Goal: Information Seeking & Learning: Check status

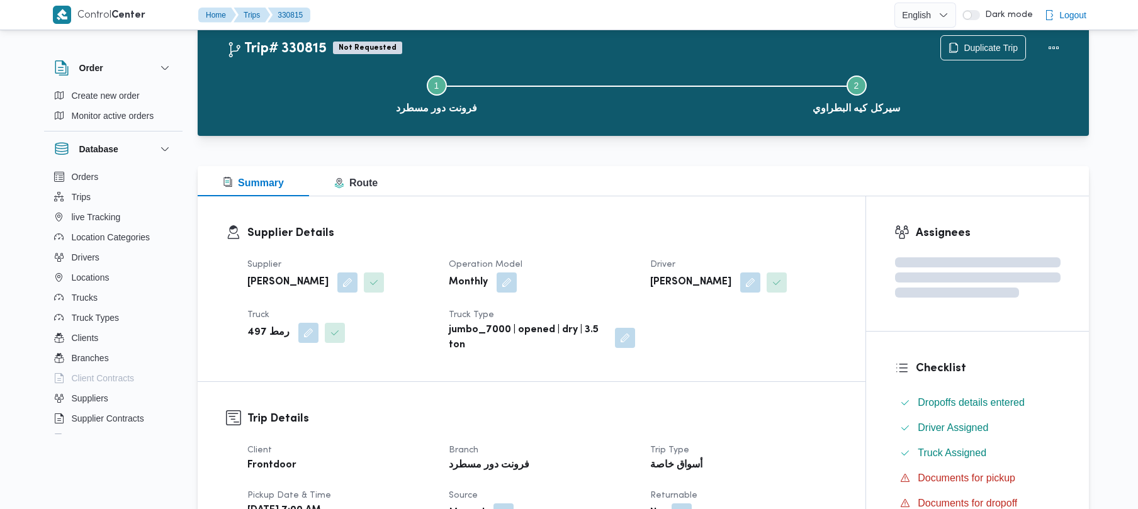
scroll to position [34, 0]
click at [629, 211] on div "Supplier Details Supplier محمد صلاح عبداللطيف الشريف Operation Model Monthly Dr…" at bounding box center [532, 288] width 668 height 185
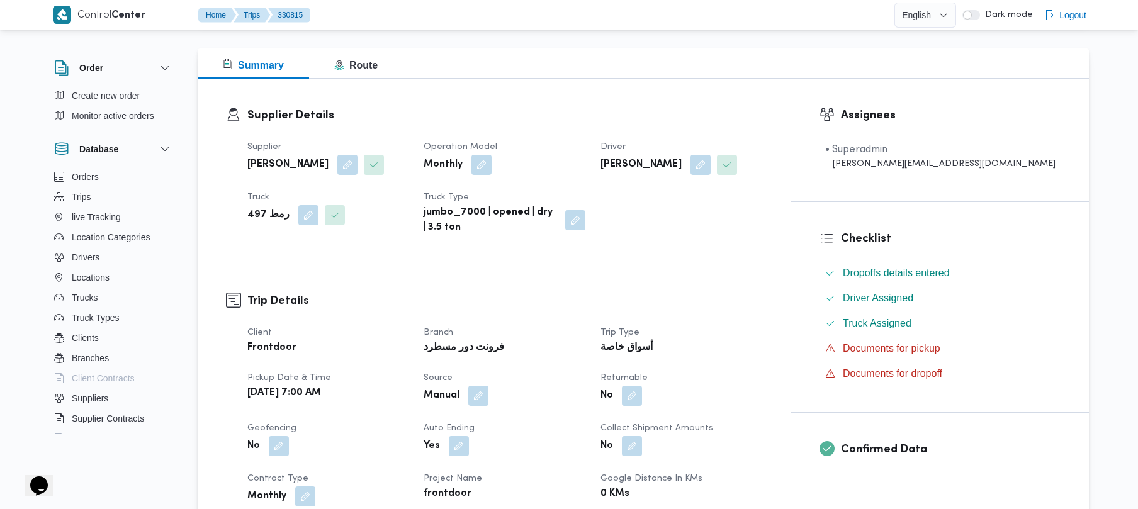
scroll to position [0, 0]
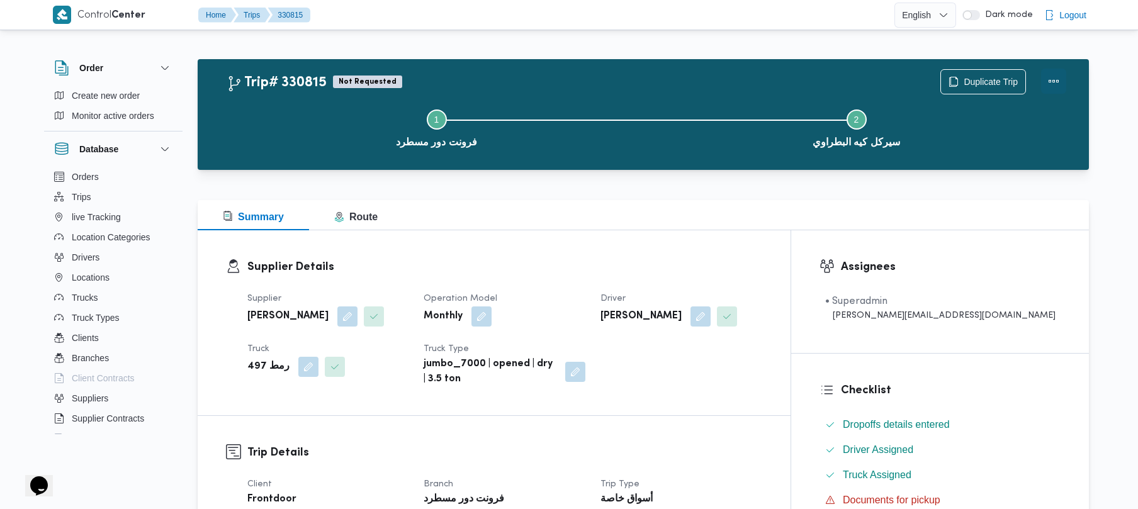
click at [1058, 84] on button "Actions" at bounding box center [1053, 81] width 25 height 25
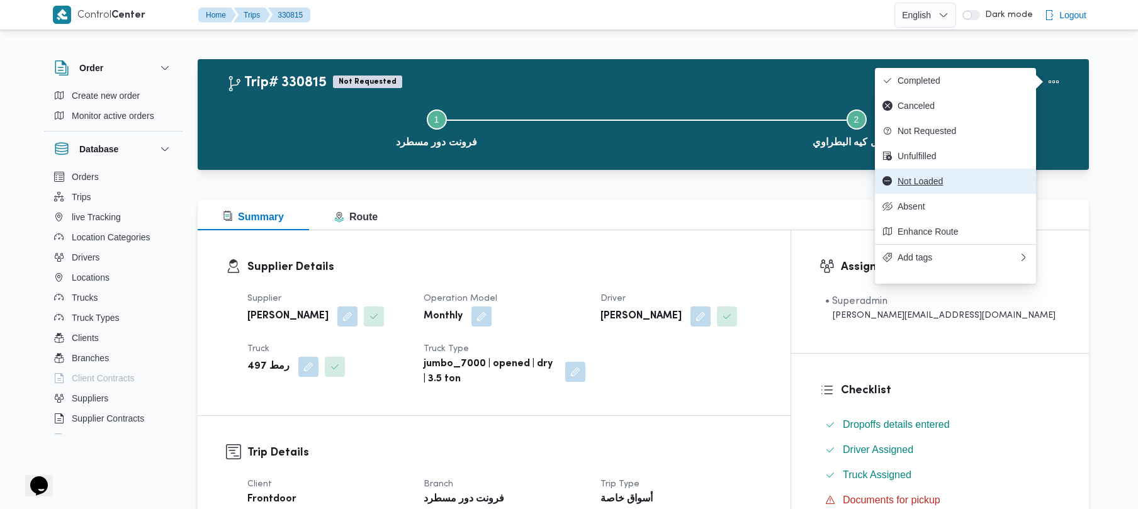
click at [984, 194] on button "Not Loaded" at bounding box center [955, 181] width 161 height 25
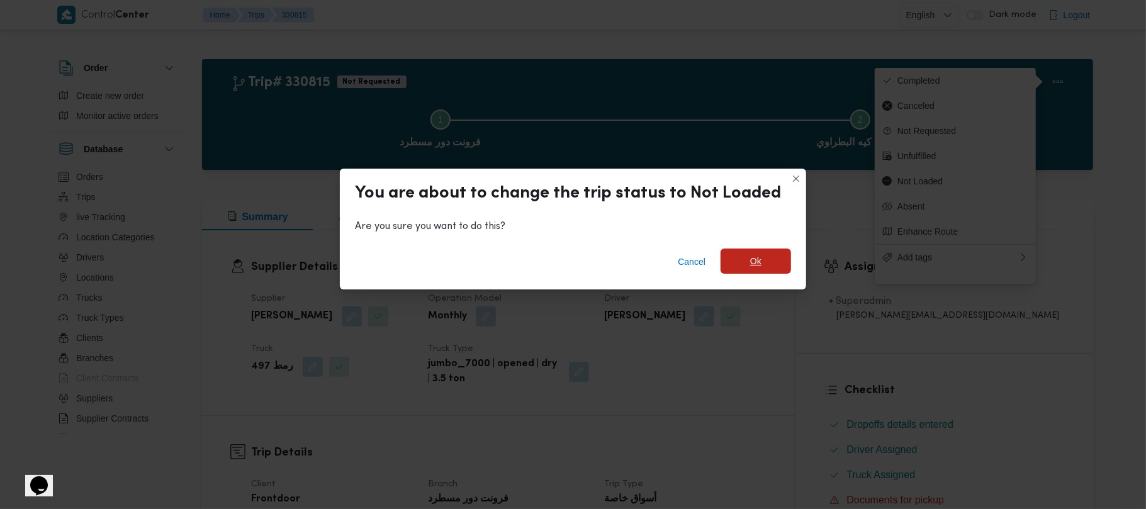
click at [743, 267] on span "Ok" at bounding box center [755, 261] width 70 height 25
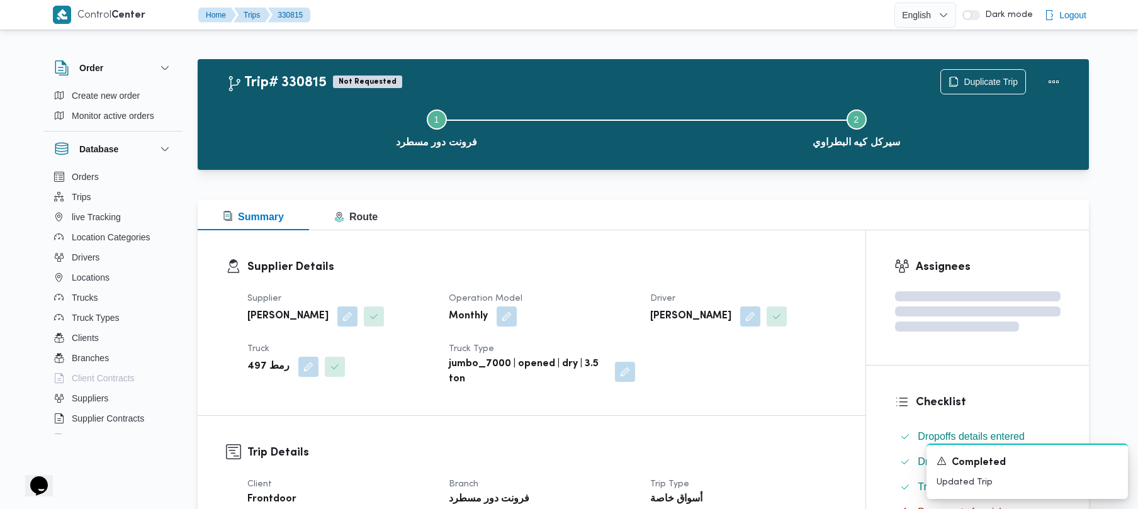
click at [743, 262] on h3 "Supplier Details" at bounding box center [542, 267] width 590 height 17
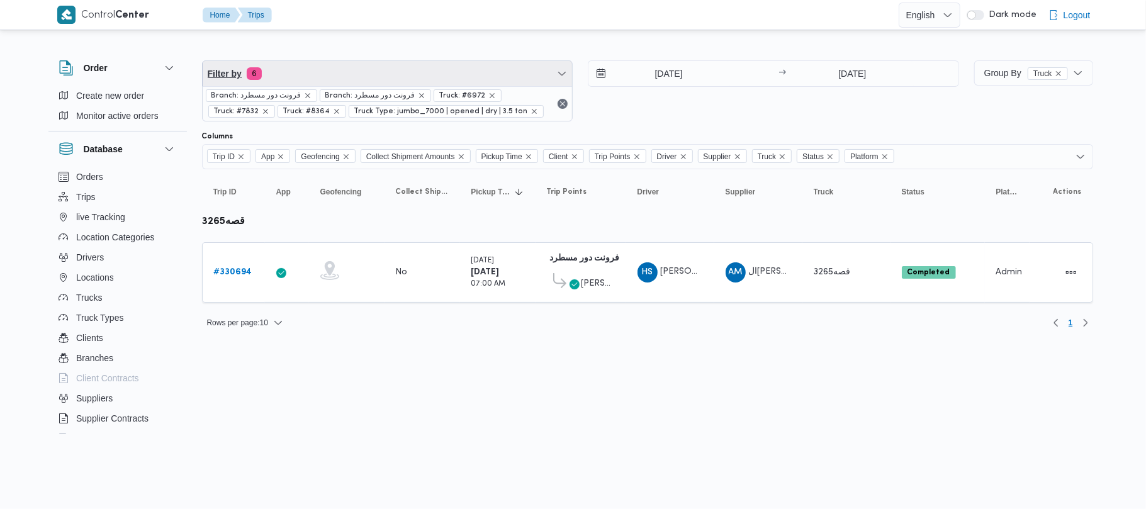
click at [308, 79] on span "Filter by 6" at bounding box center [388, 73] width 370 height 25
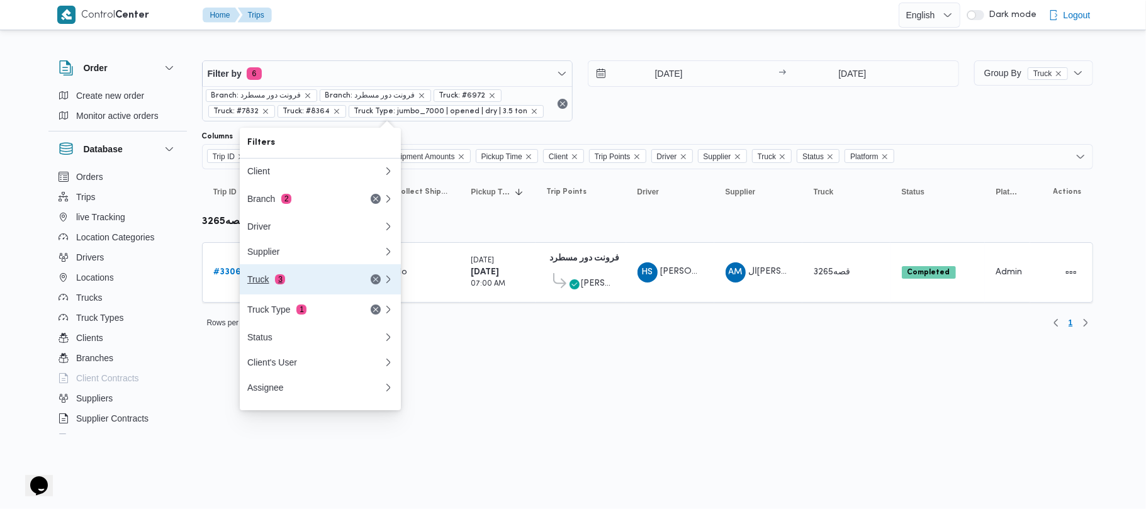
click at [290, 283] on div "Truck 3" at bounding box center [300, 279] width 106 height 10
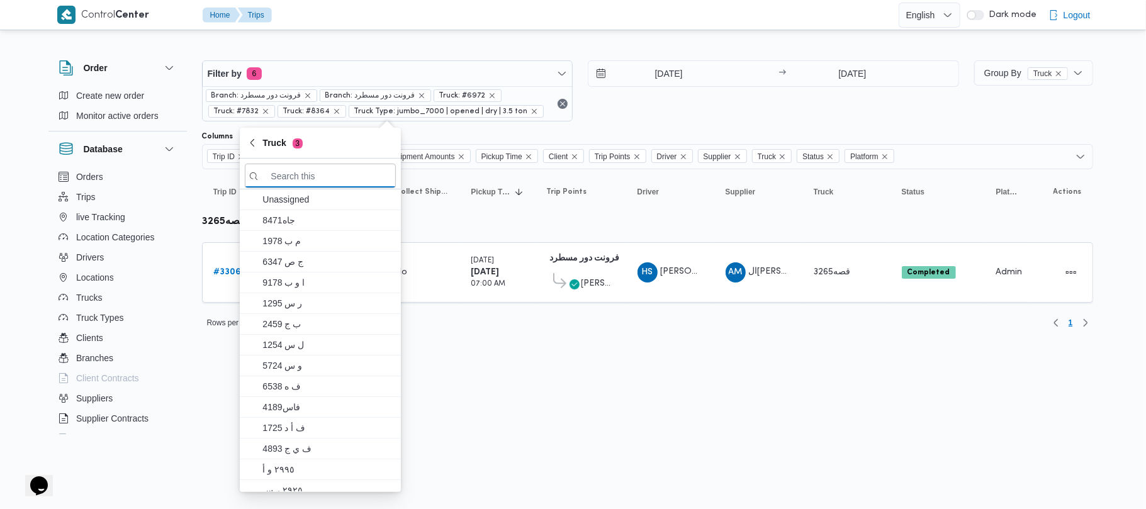
paste input "3265"
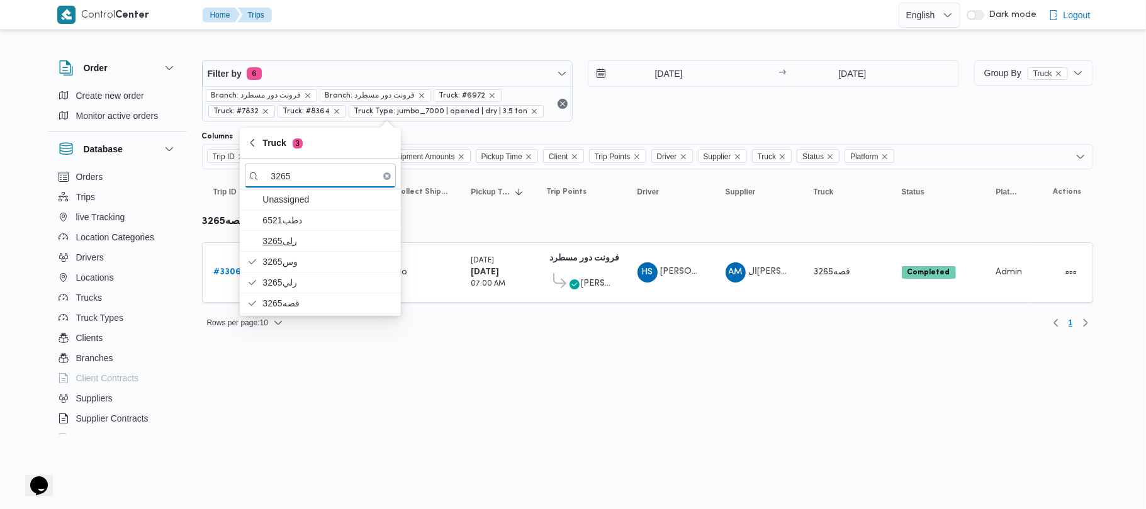
type input "3265"
click at [279, 238] on span "3265رلى" at bounding box center [327, 240] width 131 height 15
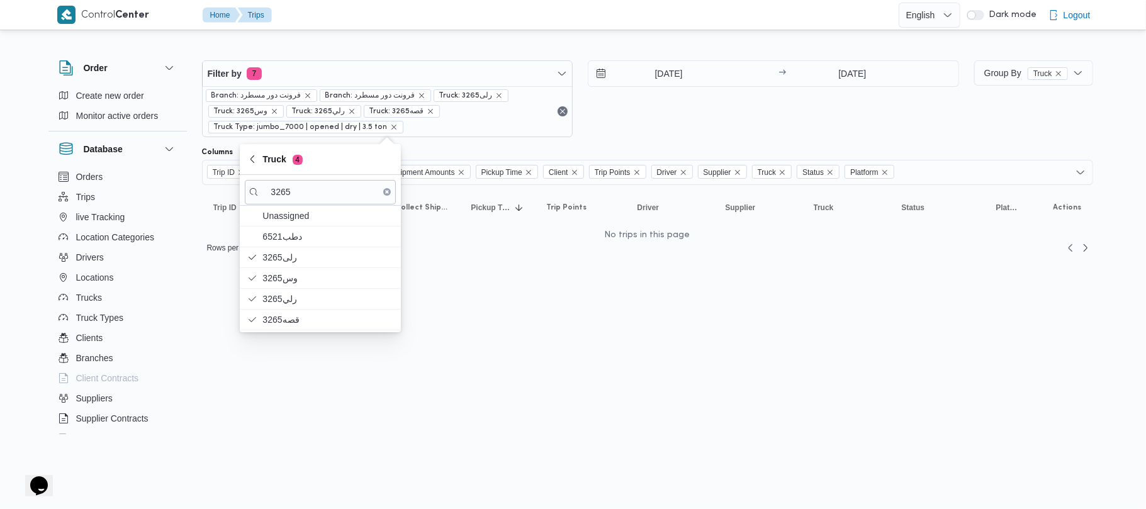
drag, startPoint x: 303, startPoint y: 176, endPoint x: 305, endPoint y: 196, distance: 20.2
click at [303, 175] on div "3265" at bounding box center [320, 190] width 161 height 31
click at [305, 196] on input "3265" at bounding box center [320, 192] width 151 height 25
click at [866, 68] on input "16/8/2025" at bounding box center [852, 73] width 125 height 25
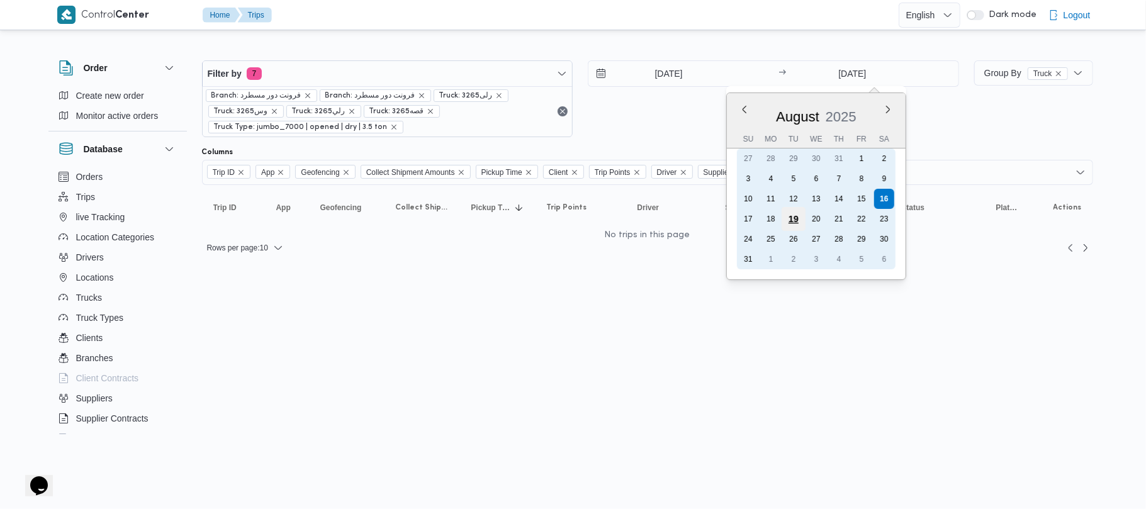
click at [793, 224] on div "19" at bounding box center [794, 219] width 24 height 24
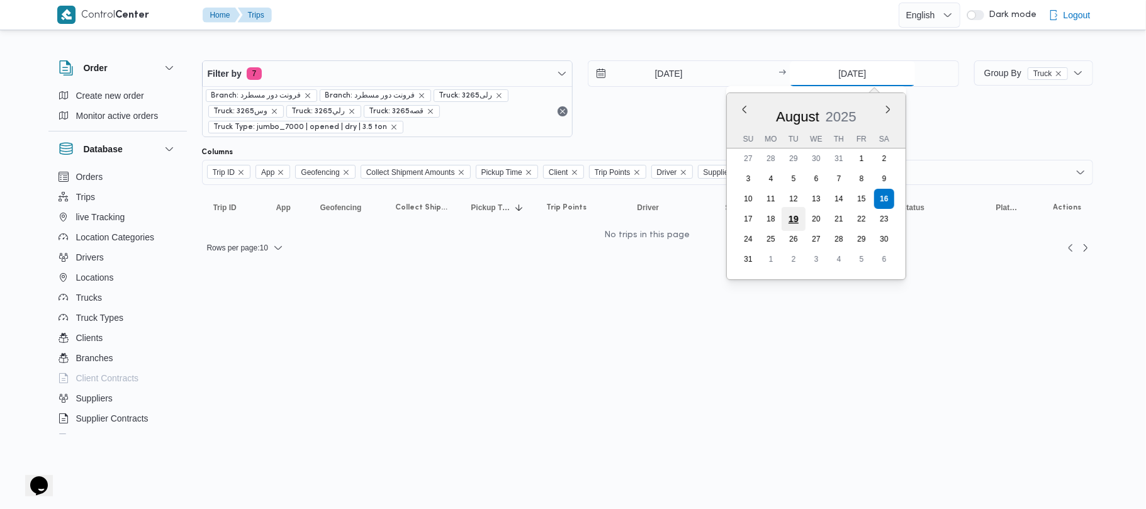
type input "19/8/2025"
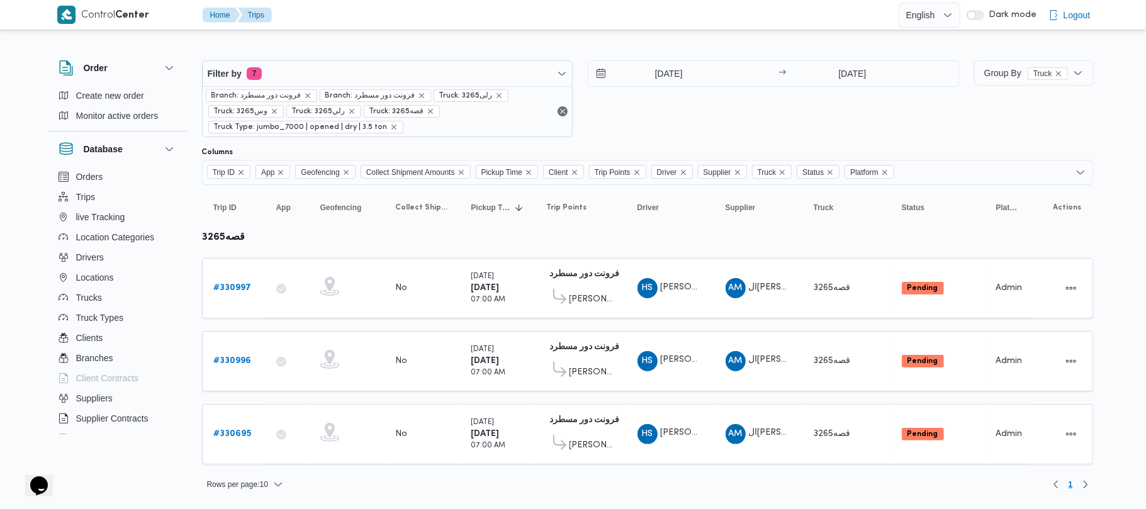
click at [736, 134] on div "16/8/2025 → 19/8/2025" at bounding box center [773, 98] width 371 height 77
click at [234, 438] on b "# 330695" at bounding box center [233, 434] width 38 height 8
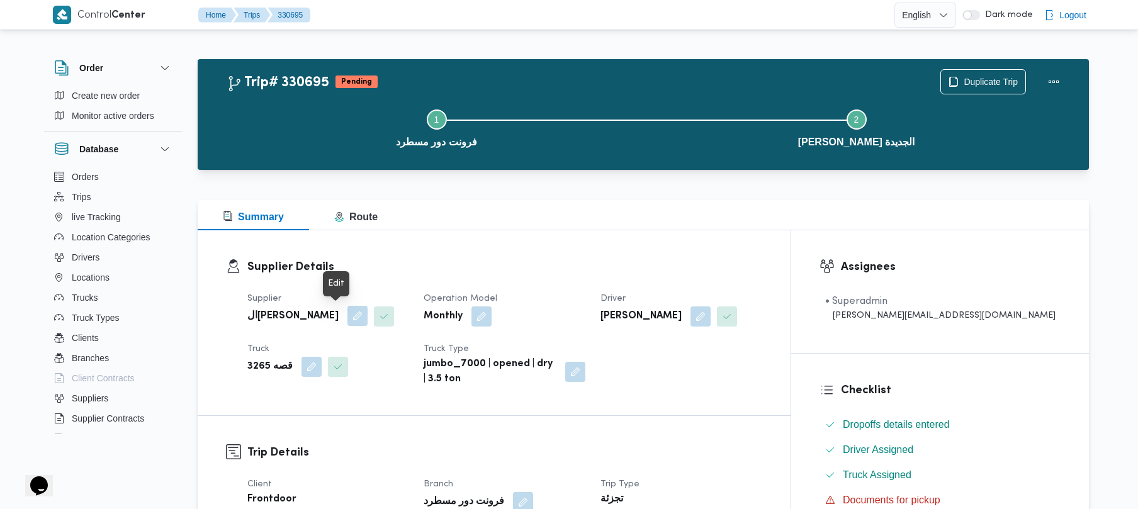
click at [347, 316] on button "button" at bounding box center [357, 316] width 20 height 20
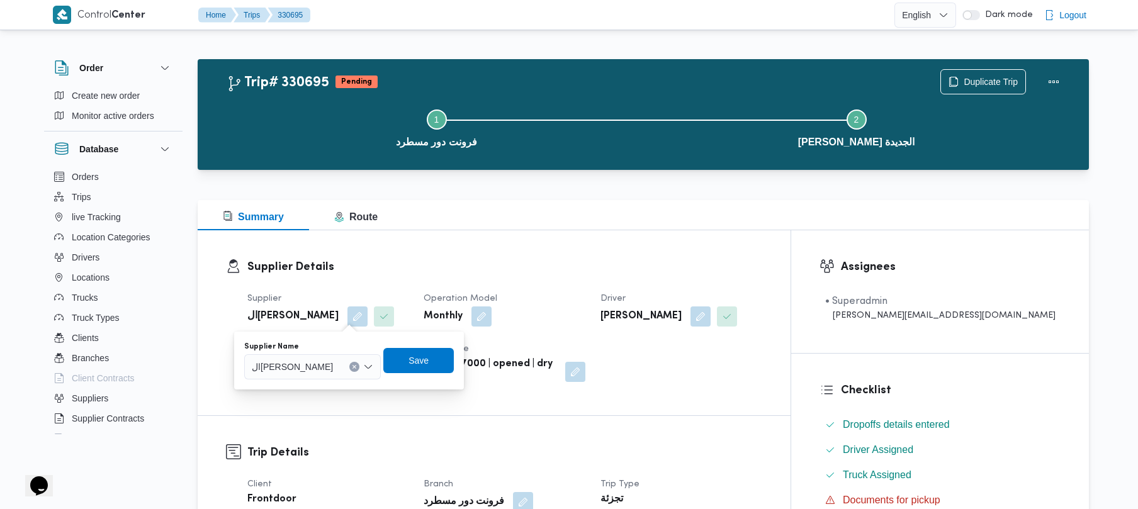
click at [298, 371] on span "ال[PERSON_NAME]" at bounding box center [292, 366] width 81 height 14
type input "شبل"
click at [300, 390] on span "محمد شبل عبدالقادر شبل" at bounding box center [320, 389] width 64 height 15
click at [415, 367] on span "Save" at bounding box center [405, 359] width 20 height 15
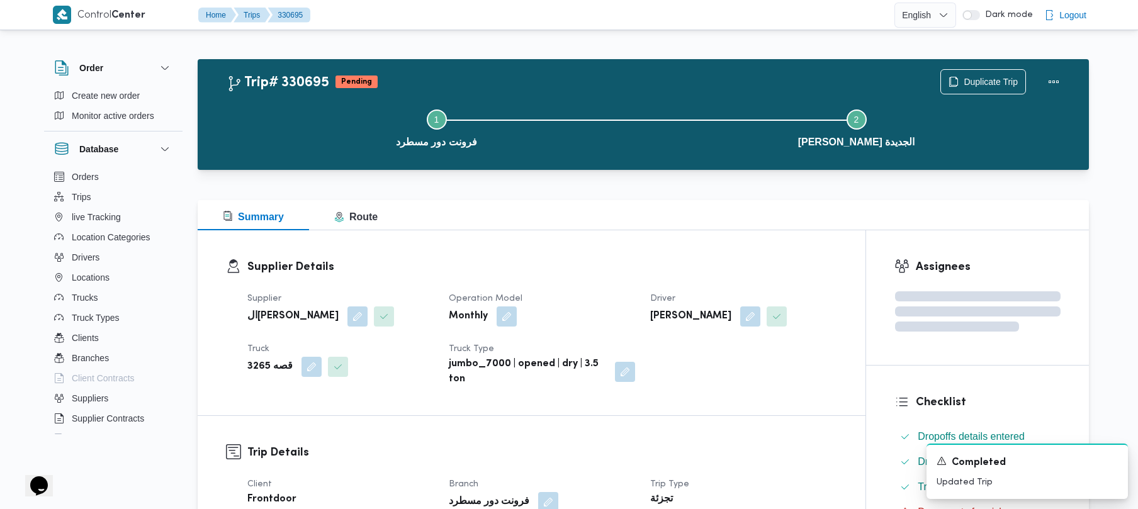
click at [436, 224] on div "Summary Route" at bounding box center [643, 215] width 891 height 30
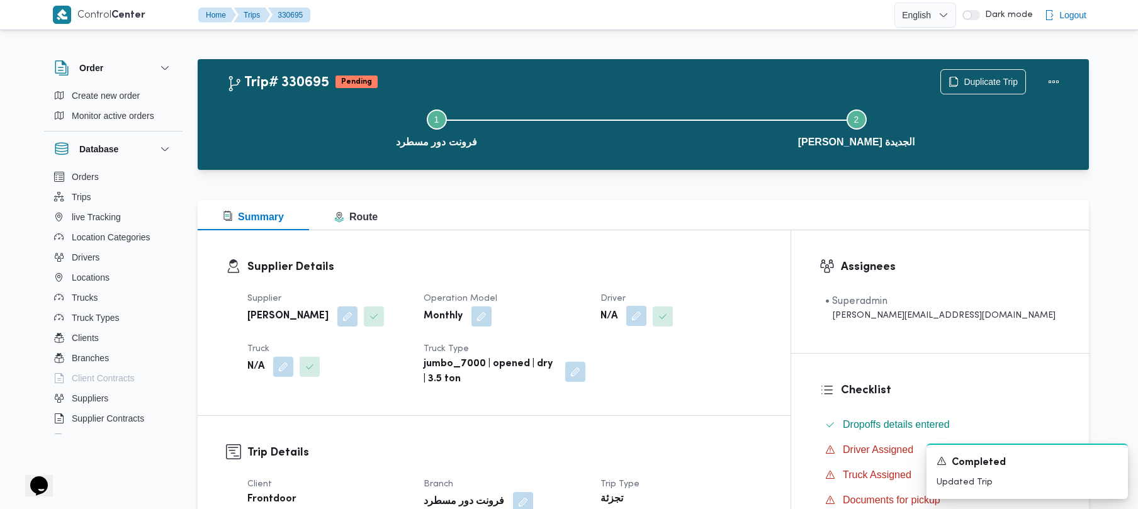
click at [646, 315] on button "button" at bounding box center [636, 316] width 20 height 20
click at [673, 376] on div "Search" at bounding box center [661, 366] width 94 height 25
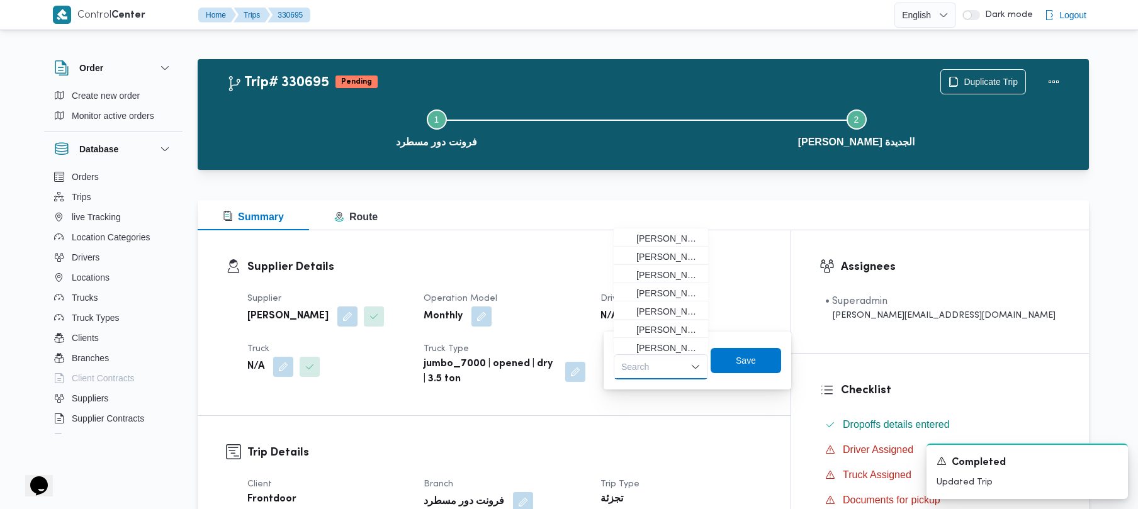
paste input "صلاح"
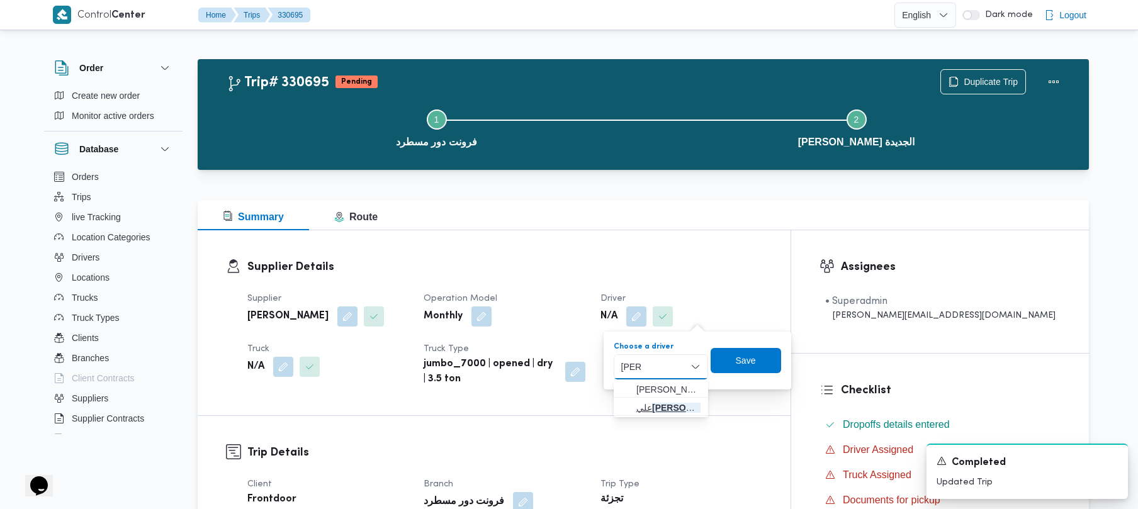
type input "صلاح"
click at [627, 398] on span "علي صلاح علي زيدان" at bounding box center [661, 408] width 84 height 20
click at [768, 363] on span "Save" at bounding box center [759, 359] width 20 height 15
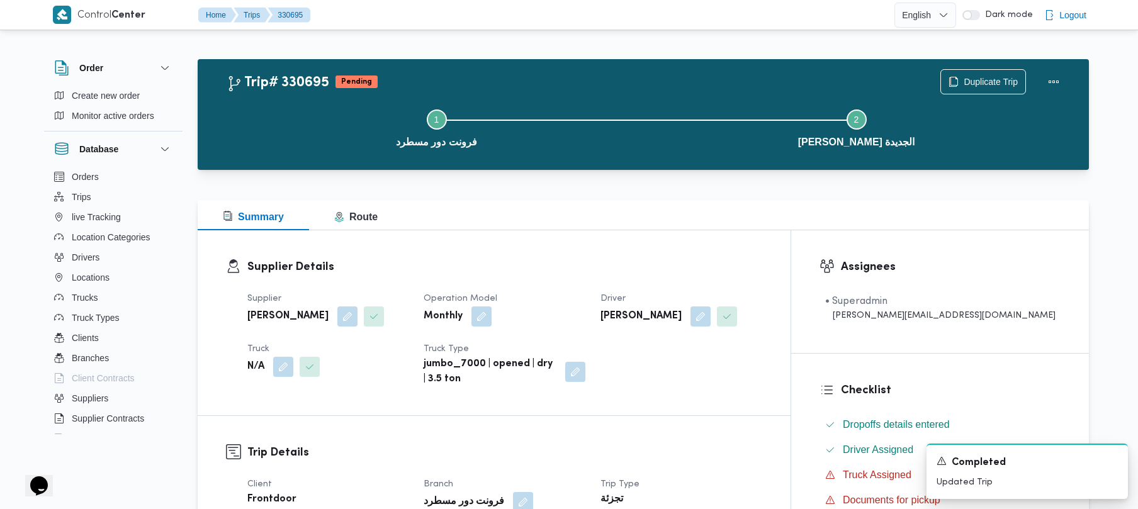
click at [272, 367] on span at bounding box center [280, 367] width 26 height 20
click at [285, 373] on button "button" at bounding box center [283, 366] width 20 height 20
click at [272, 419] on div "Search" at bounding box center [258, 417] width 94 height 25
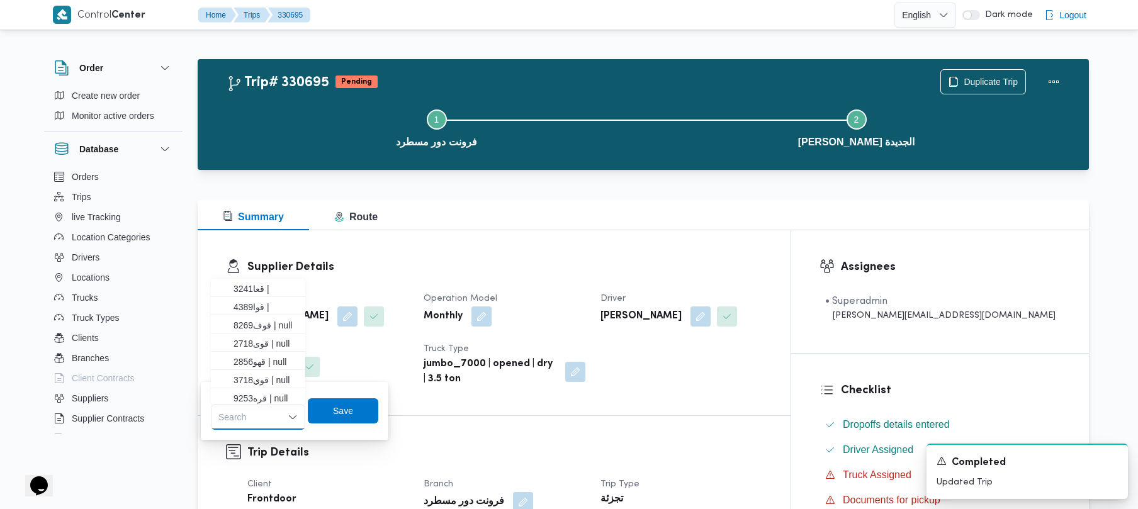
paste input "6348"
type input "6348"
click at [269, 437] on span "قفب 6348 | null" at bounding box center [265, 439] width 64 height 15
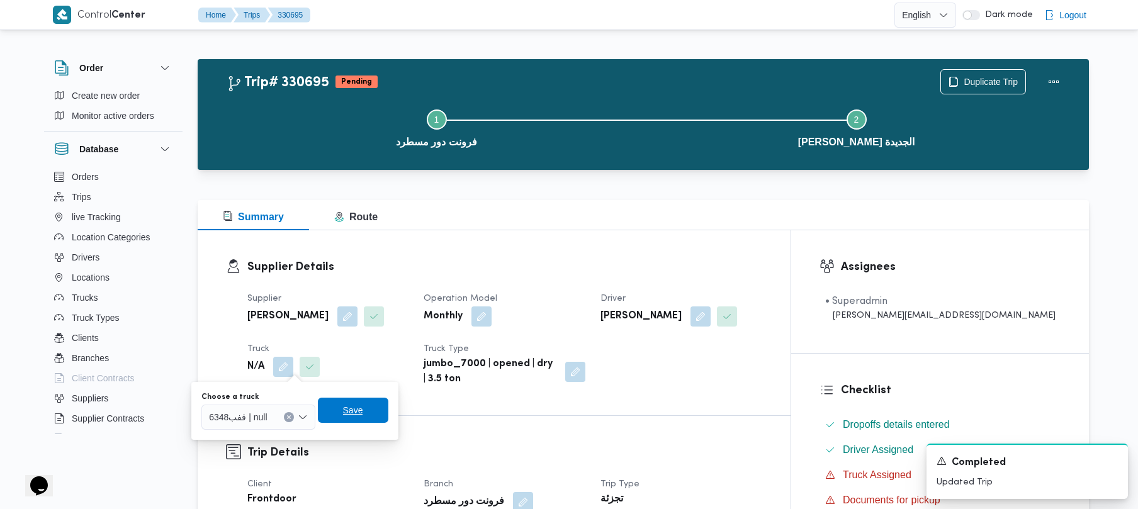
click at [347, 406] on span "Save" at bounding box center [353, 410] width 20 height 15
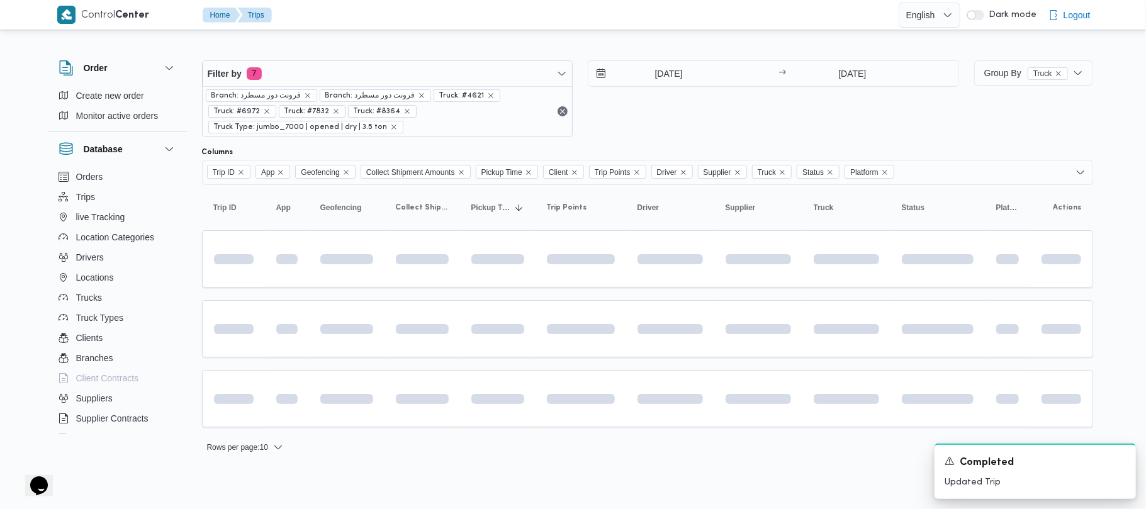
click at [724, 122] on div "16/8/2025 → 19/8/2025" at bounding box center [773, 98] width 371 height 77
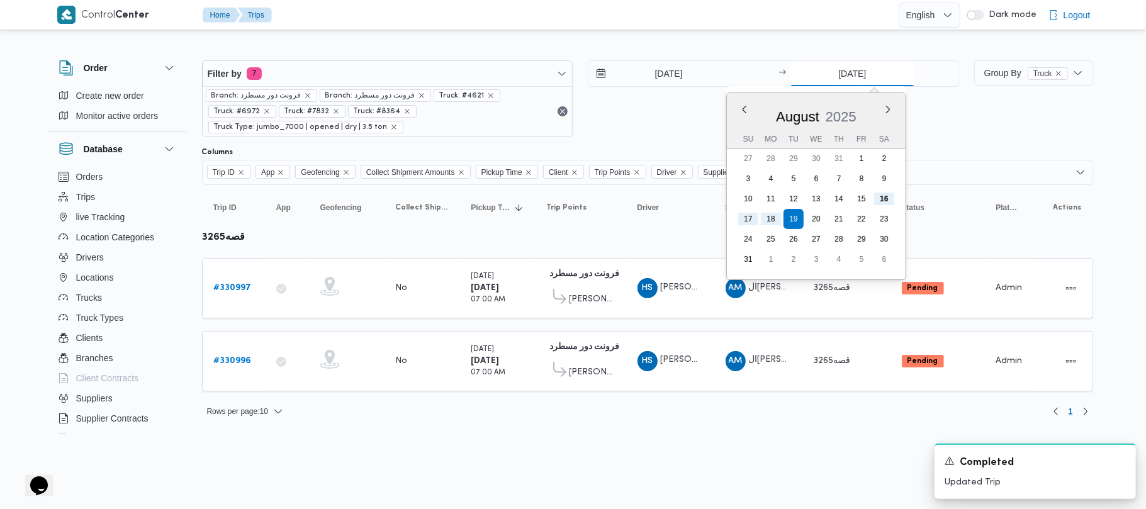
click at [861, 72] on input "19/8/2025" at bounding box center [852, 73] width 125 height 25
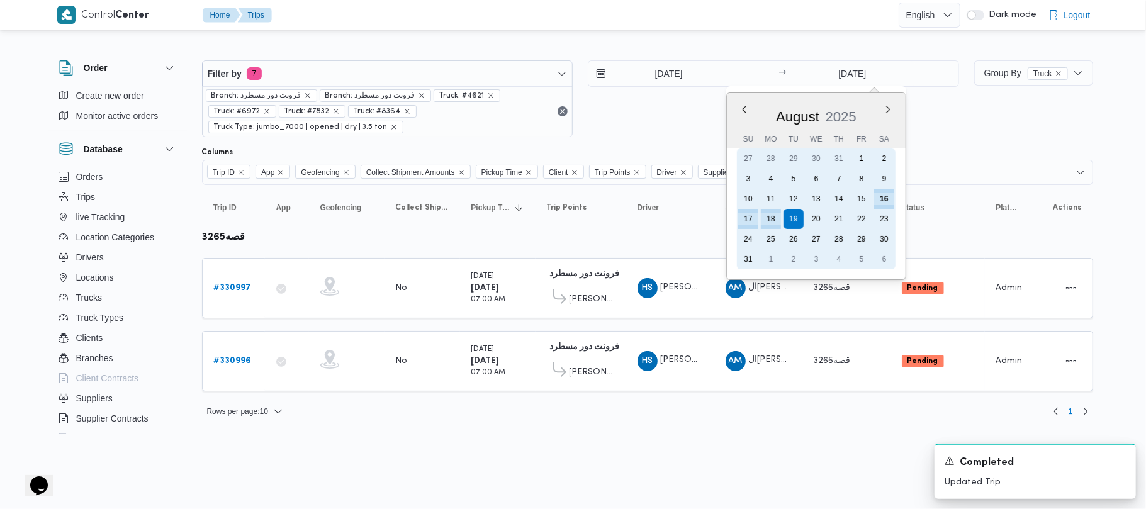
drag, startPoint x: 751, startPoint y: 220, endPoint x: 718, endPoint y: 157, distance: 70.4
click at [750, 220] on div "17" at bounding box center [748, 219] width 20 height 20
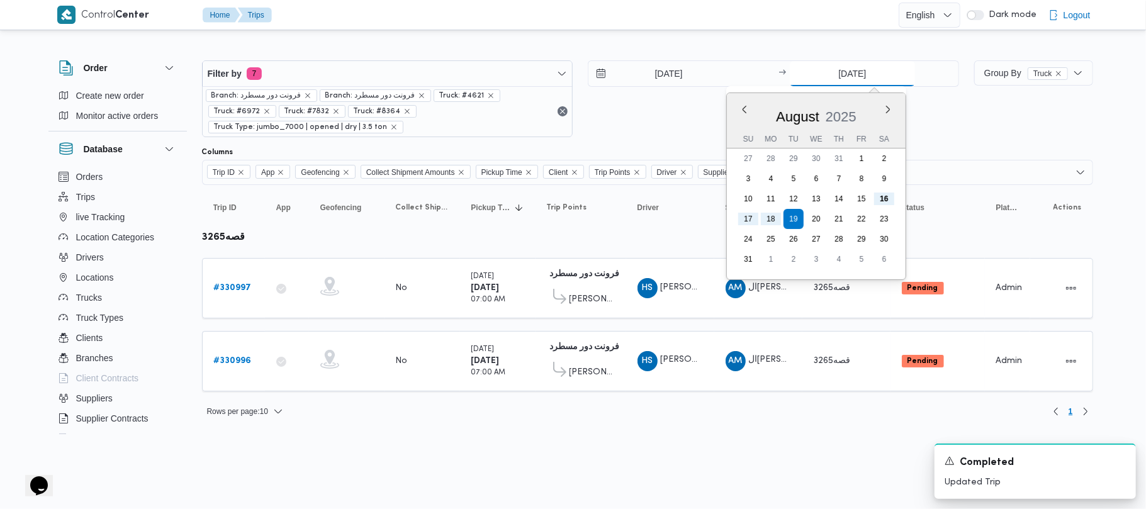
type input "[DATE]"
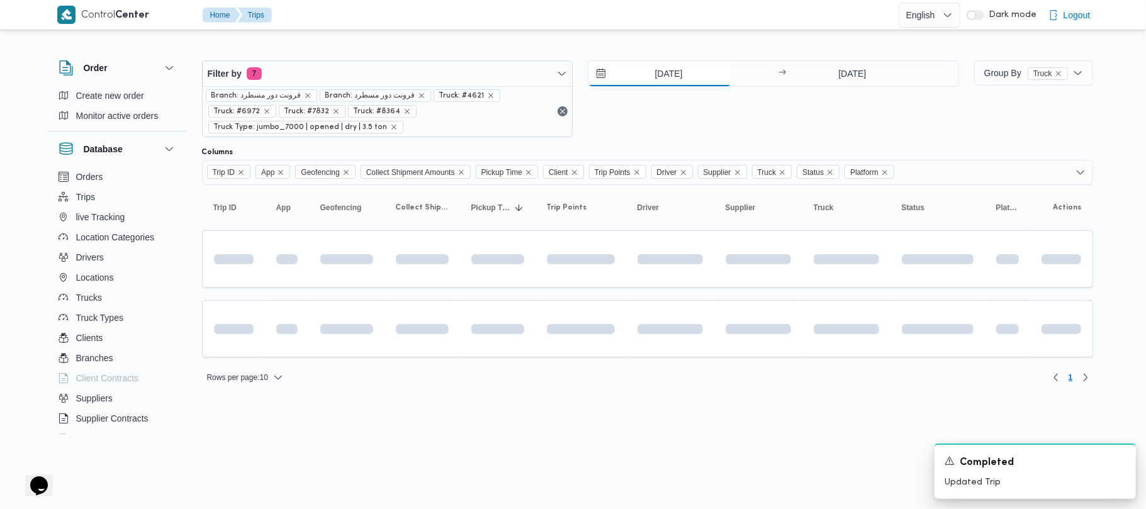
click at [670, 71] on input "16/8/2025" at bounding box center [659, 73] width 143 height 25
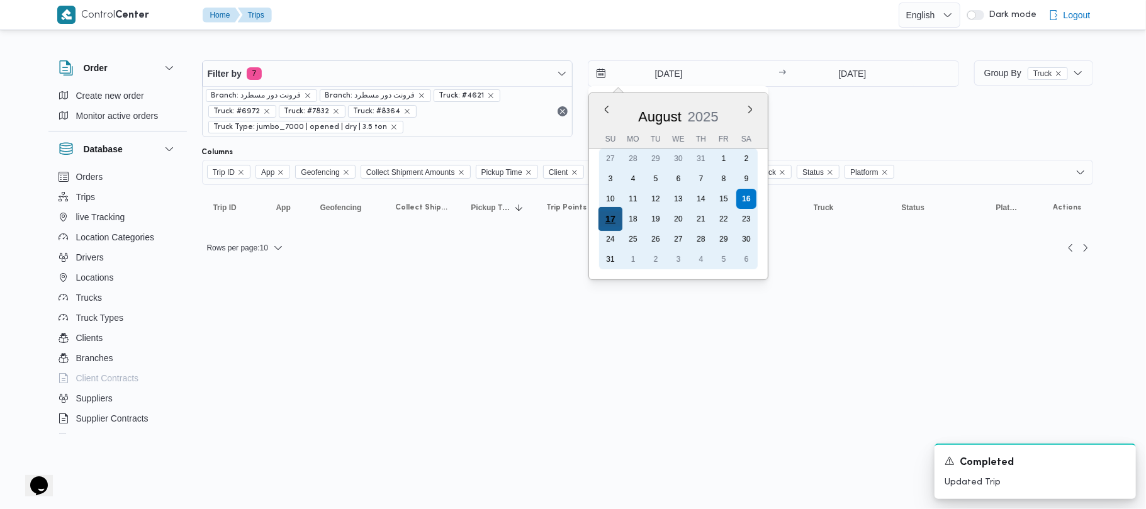
click at [615, 220] on div "17" at bounding box center [610, 219] width 24 height 24
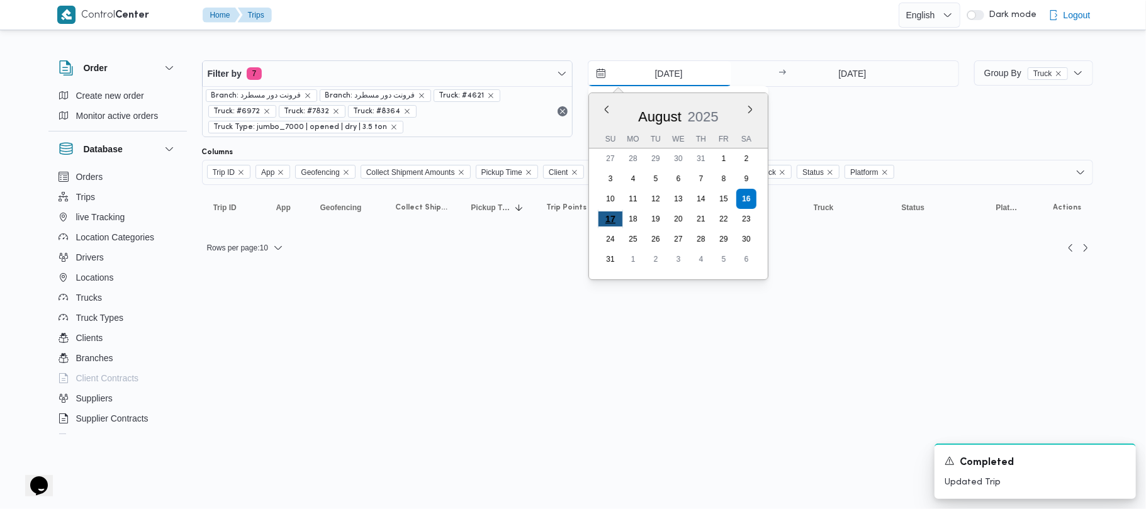
type input "[DATE]"
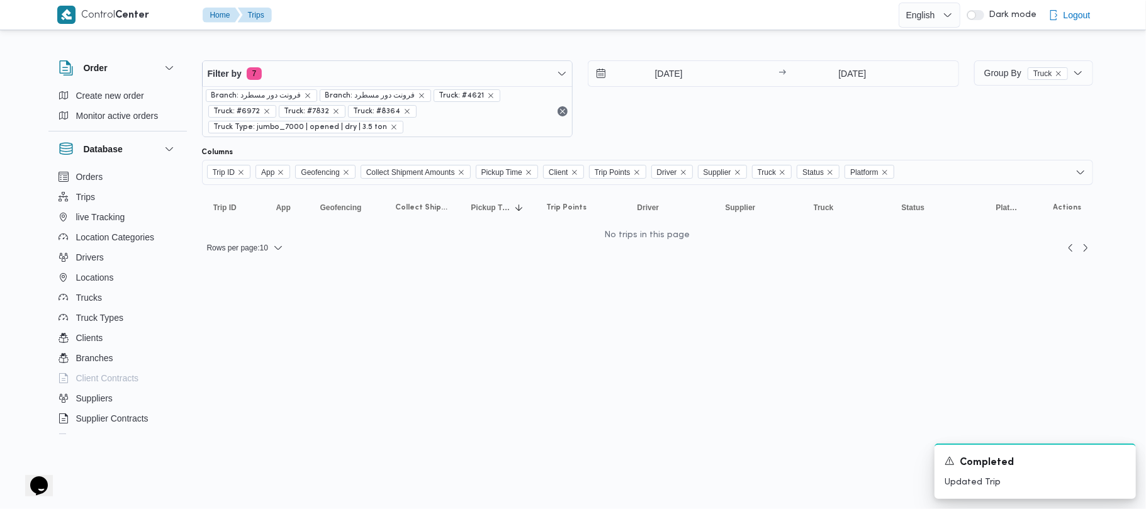
click at [633, 136] on div "[DATE] → [DATE]" at bounding box center [773, 98] width 371 height 77
click at [403, 112] on icon "remove selected entity" at bounding box center [407, 112] width 8 height 8
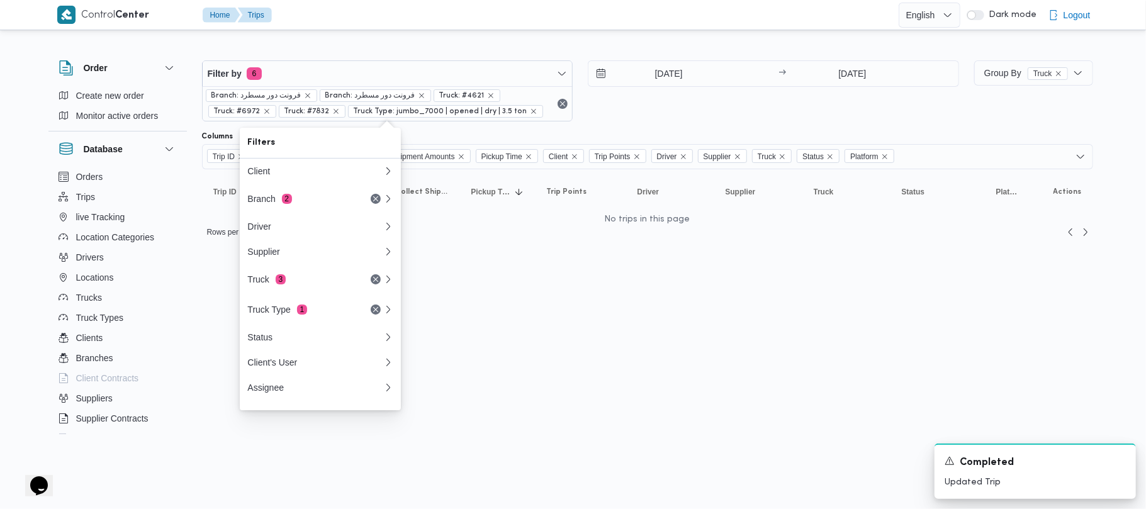
click at [483, 91] on span "Truck: #4621" at bounding box center [466, 95] width 55 height 11
click at [487, 92] on icon "remove selected entity" at bounding box center [491, 96] width 8 height 8
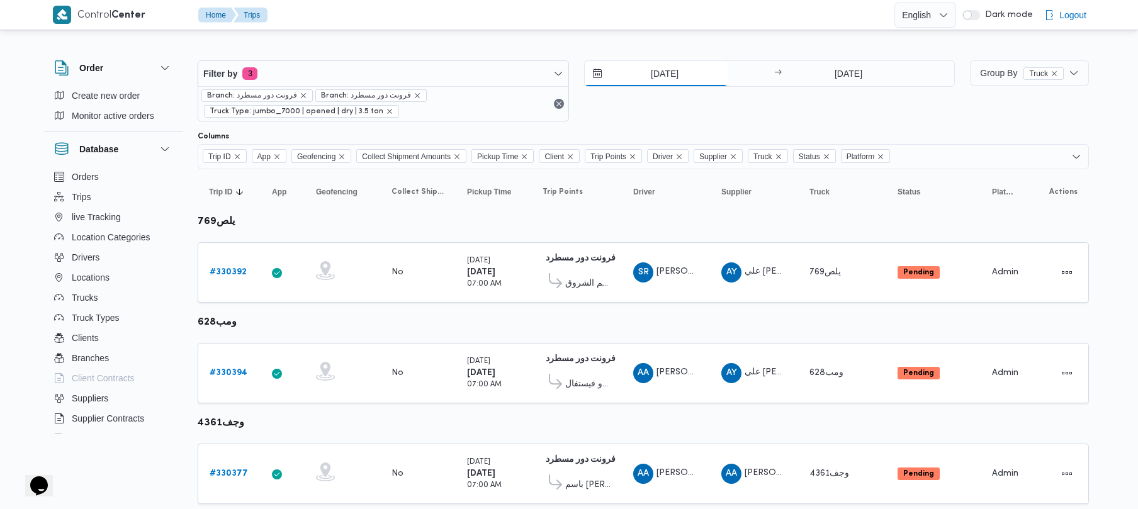
click at [576, 76] on input "[DATE]" at bounding box center [656, 73] width 143 height 25
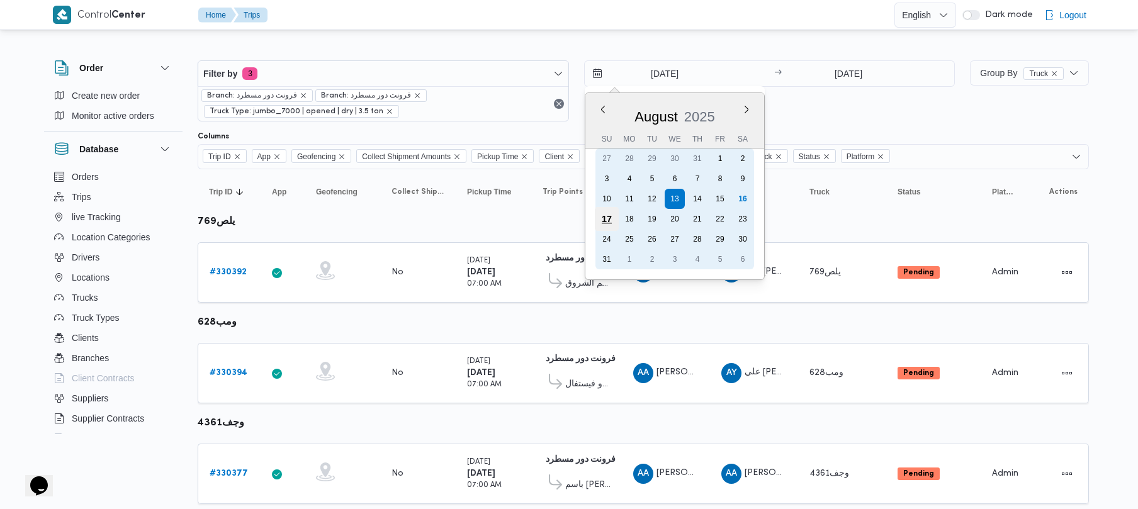
click at [576, 224] on div "17" at bounding box center [606, 219] width 24 height 24
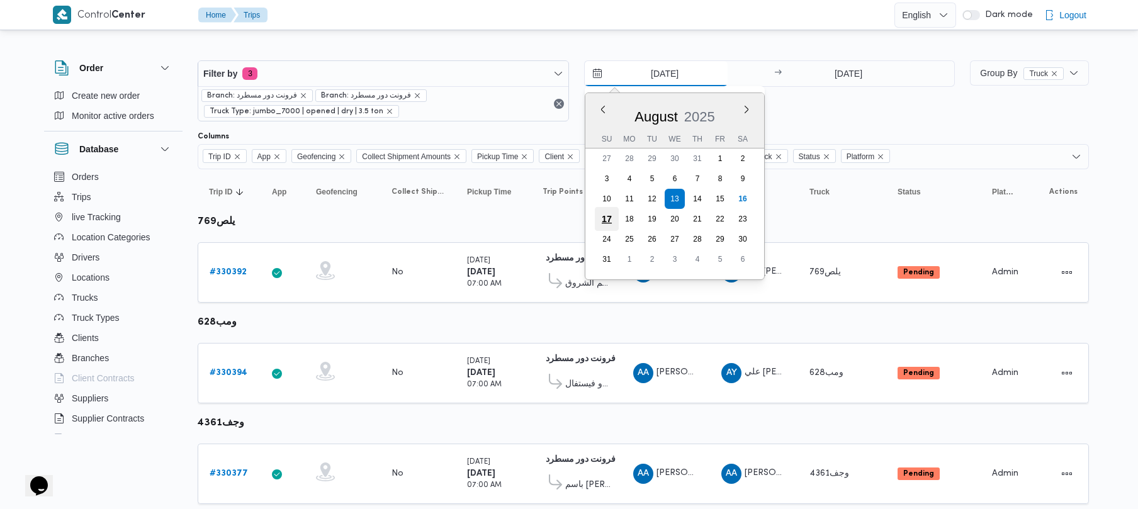
type input "[DATE]"
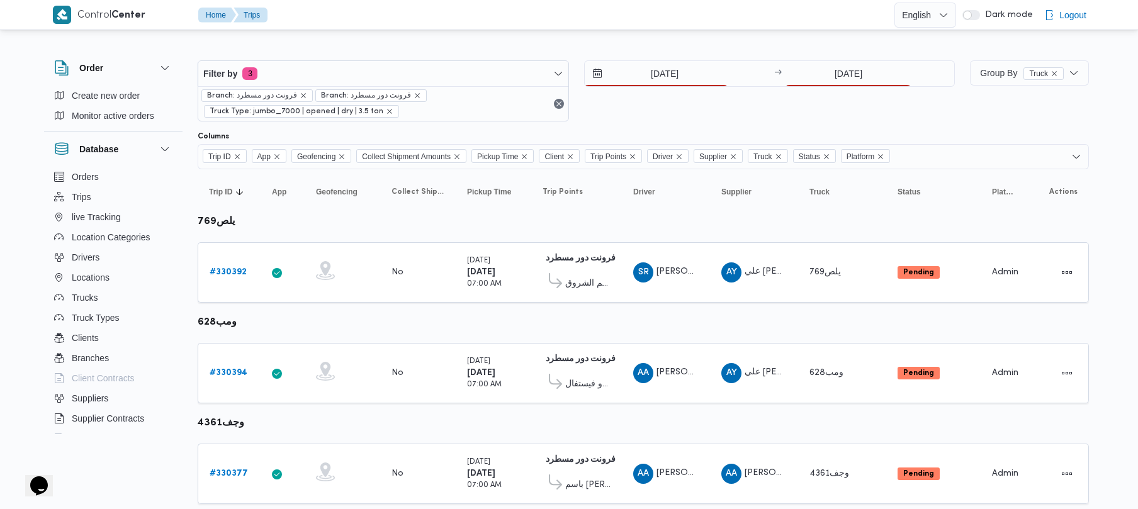
click at [576, 59] on div "Filter by 3 Branch: فرونت دور مسطرد Branch: فرونت دور مسطرد Truck Type: jumbo_7…" at bounding box center [576, 91] width 772 height 76
click at [576, 77] on input "[DATE]" at bounding box center [847, 73] width 125 height 25
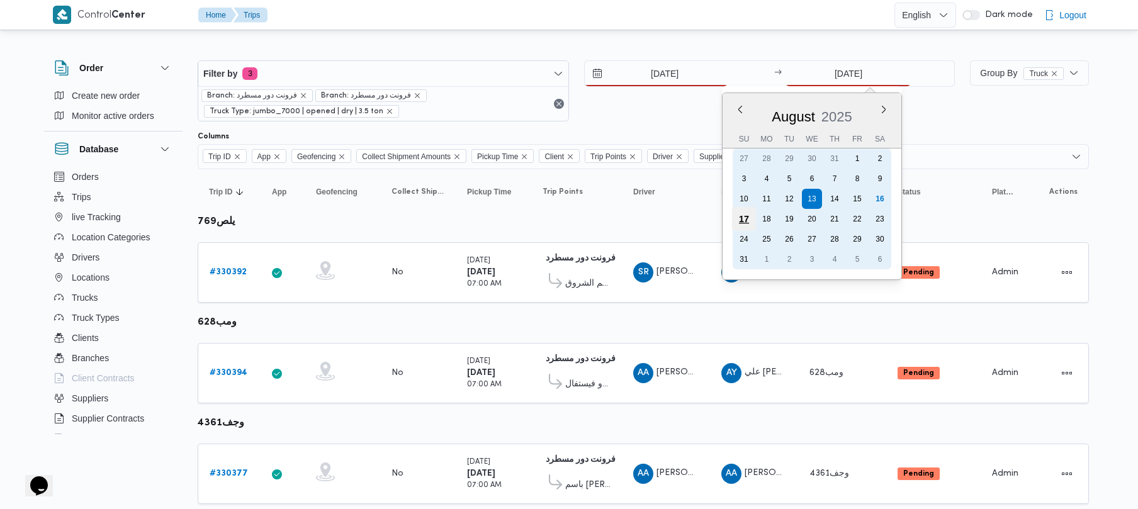
click at [576, 217] on div "17" at bounding box center [744, 219] width 24 height 24
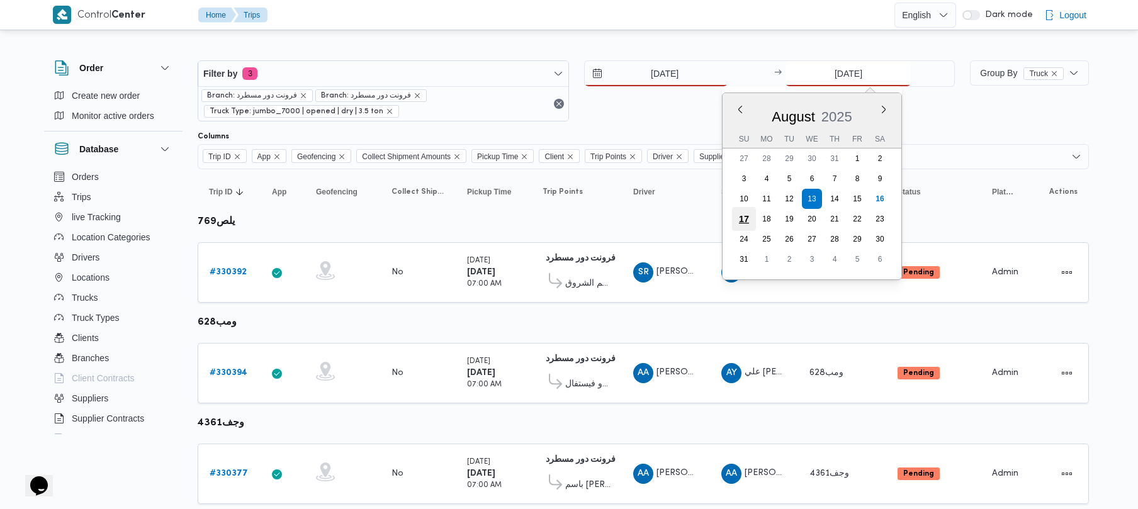
type input "[DATE]"
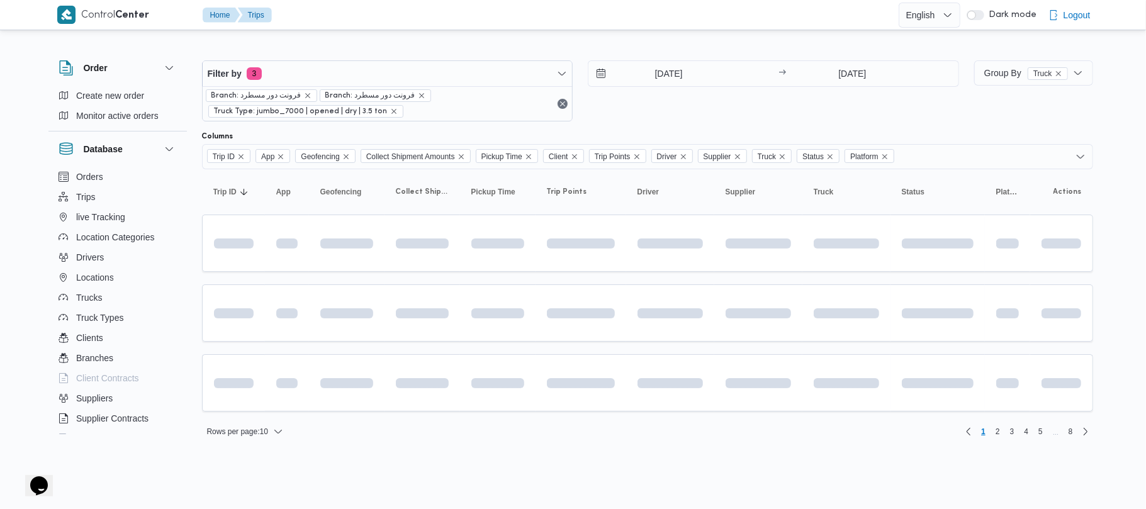
click at [576, 107] on div "[DATE] → [DATE]" at bounding box center [773, 90] width 371 height 61
